Goal: Use online tool/utility: Use online tool/utility

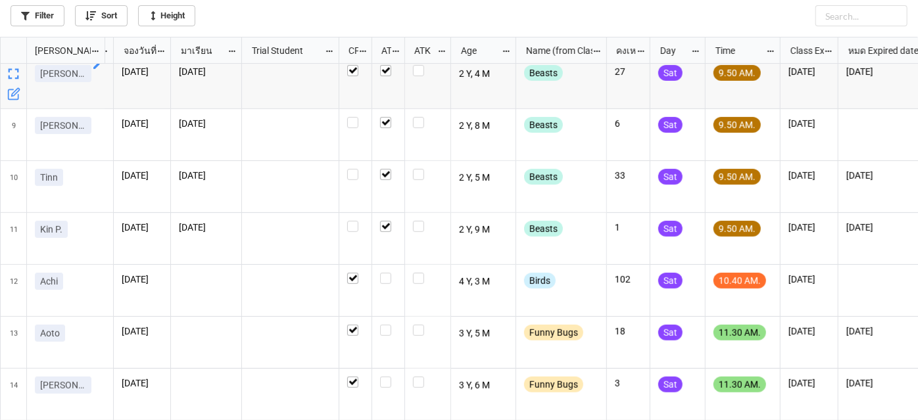
scroll to position [365, 0]
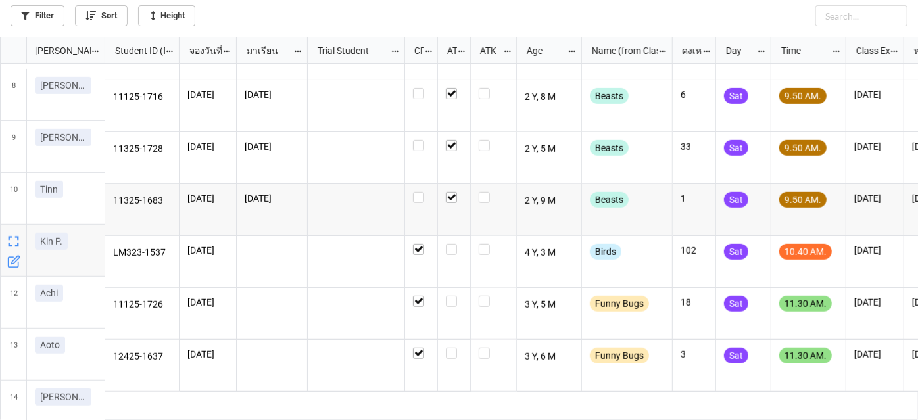
scroll to position [418, 0]
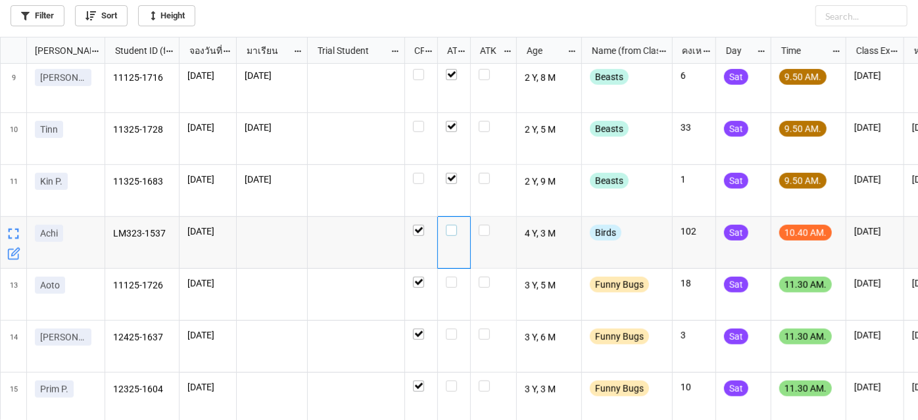
click at [452, 225] on label "grid" at bounding box center [454, 225] width 16 height 0
click at [451, 277] on label "grid" at bounding box center [454, 277] width 16 height 0
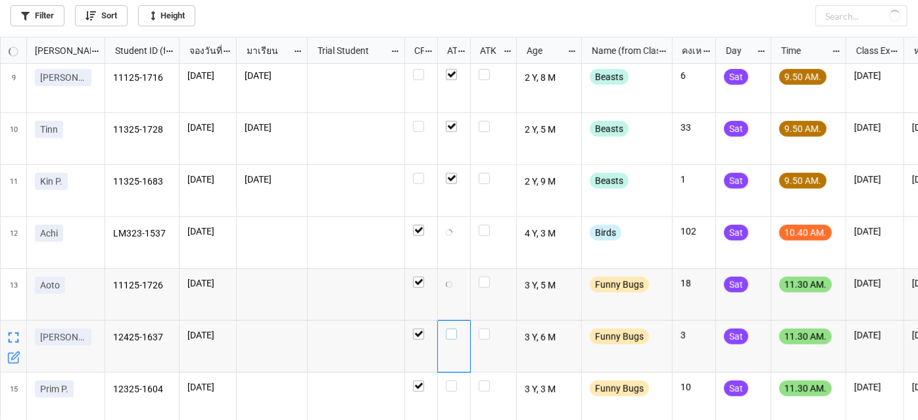
click at [454, 329] on label "grid" at bounding box center [454, 329] width 16 height 0
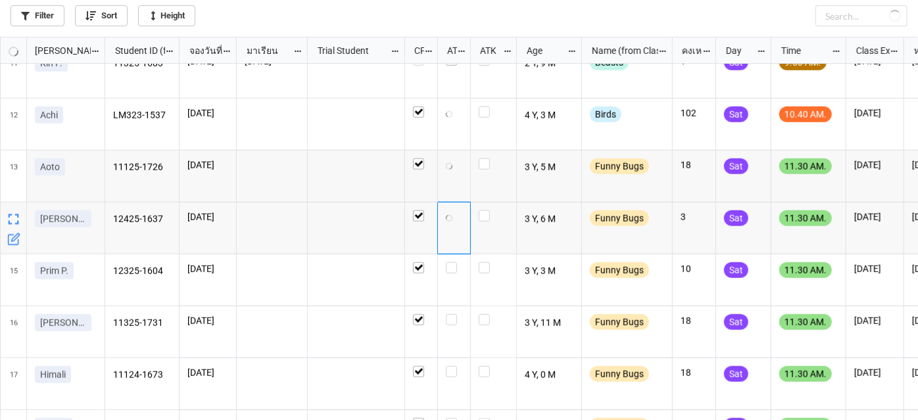
scroll to position [538, 0]
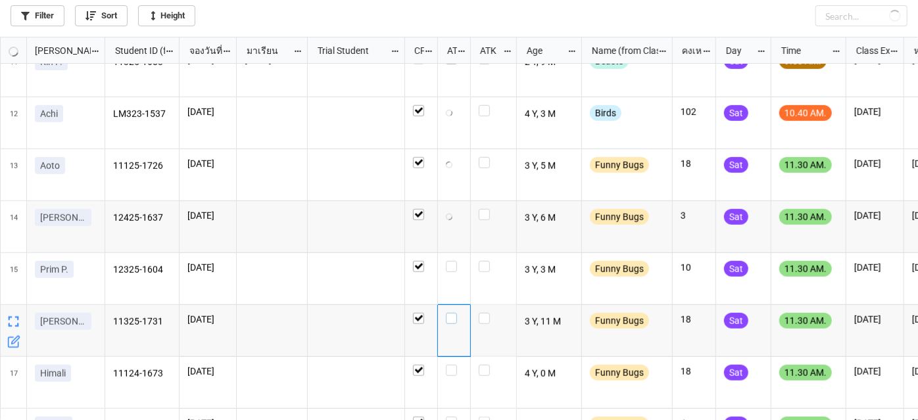
click at [456, 313] on label "grid" at bounding box center [454, 313] width 16 height 0
click at [456, 365] on label "grid" at bounding box center [454, 365] width 16 height 0
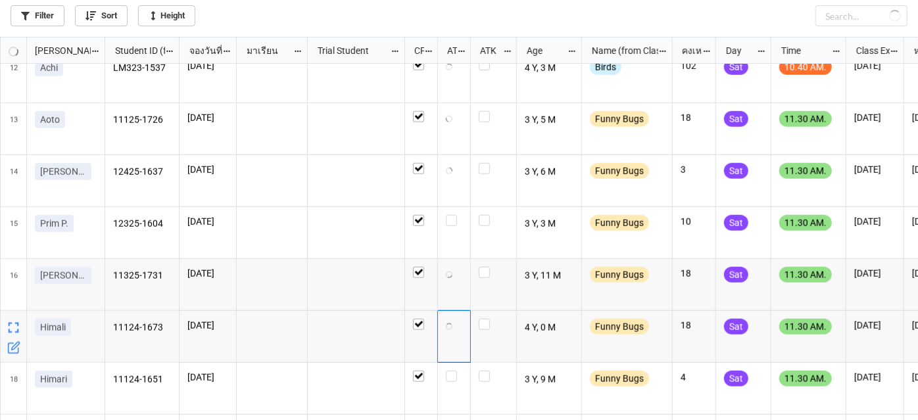
scroll to position [598, 0]
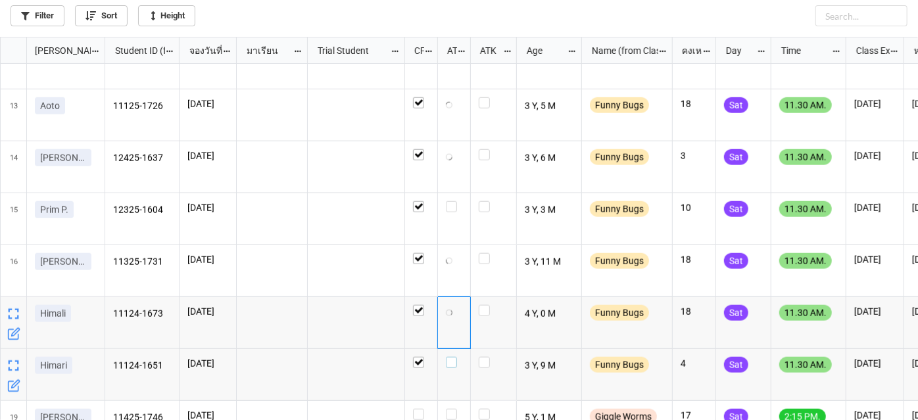
click at [456, 357] on label "grid" at bounding box center [454, 357] width 16 height 0
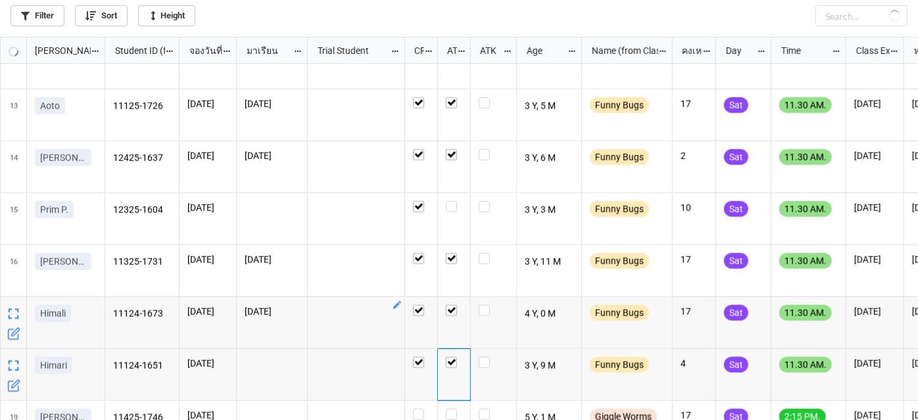
checkbox input "true"
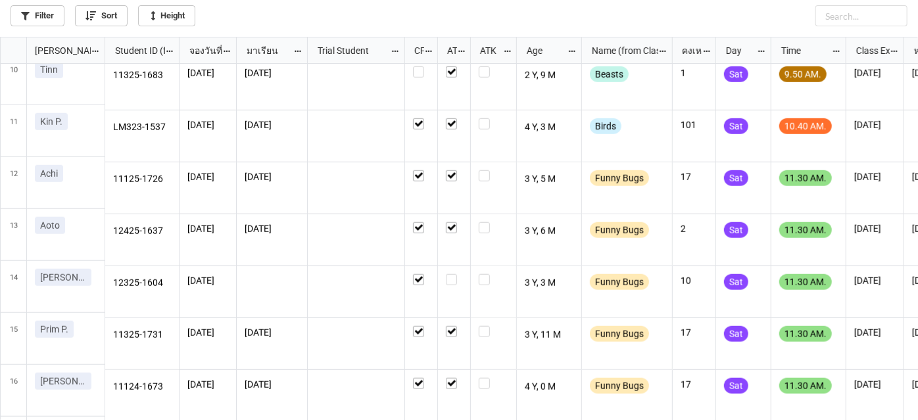
scroll to position [657, 0]
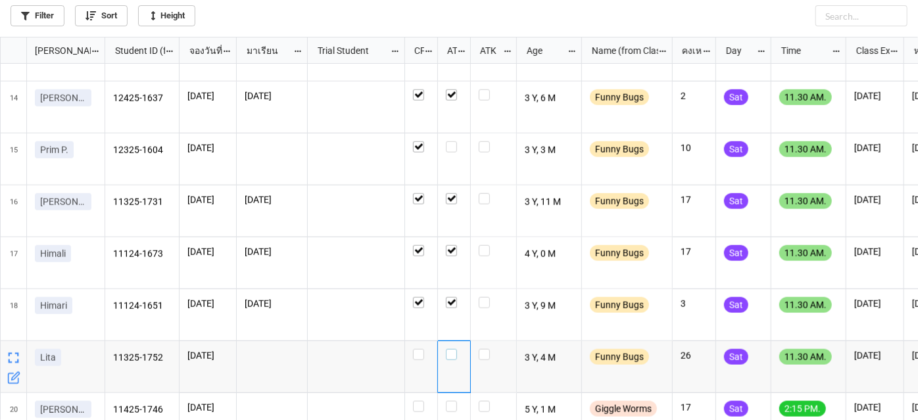
click at [453, 349] on label "grid" at bounding box center [454, 349] width 16 height 0
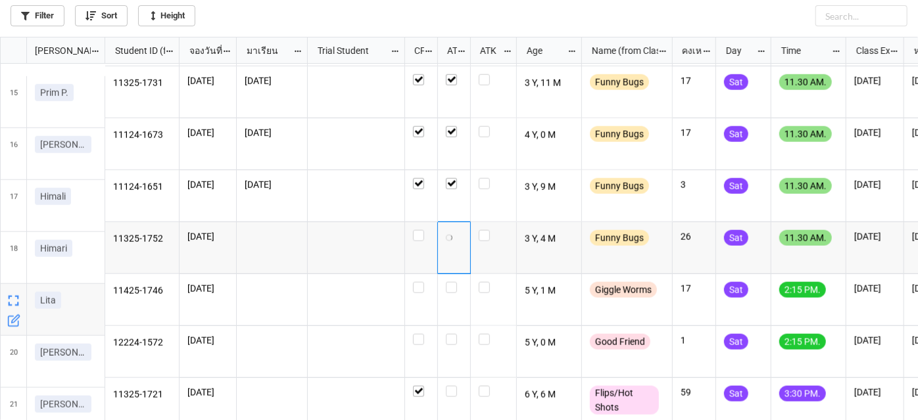
scroll to position [776, 0]
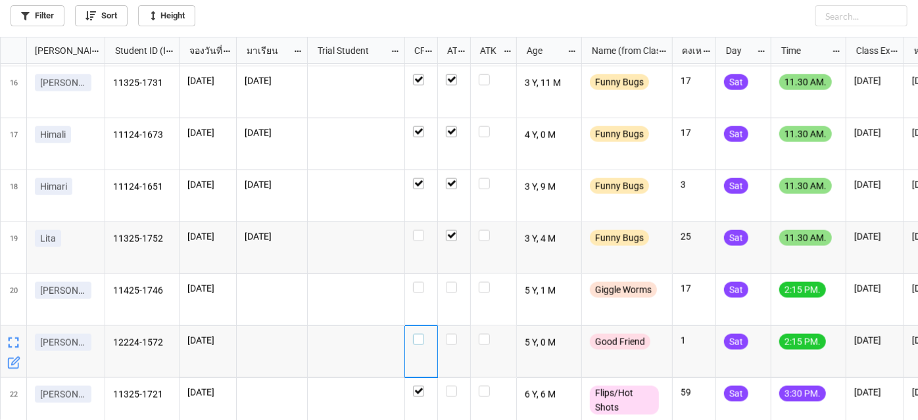
click at [423, 334] on label "grid" at bounding box center [421, 334] width 16 height 0
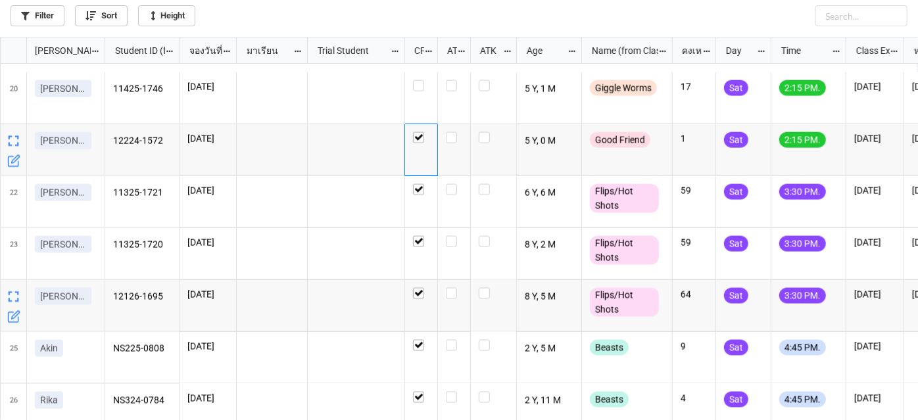
scroll to position [999, 0]
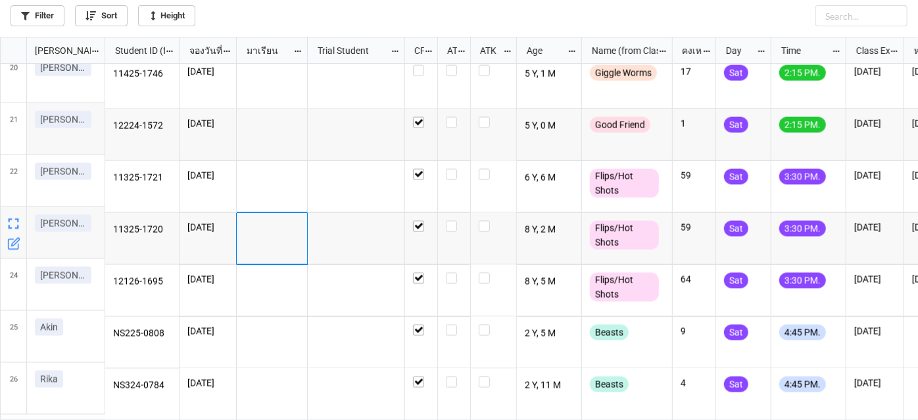
click at [303, 249] on div "grid" at bounding box center [272, 239] width 71 height 52
